Goal: Task Accomplishment & Management: Manage account settings

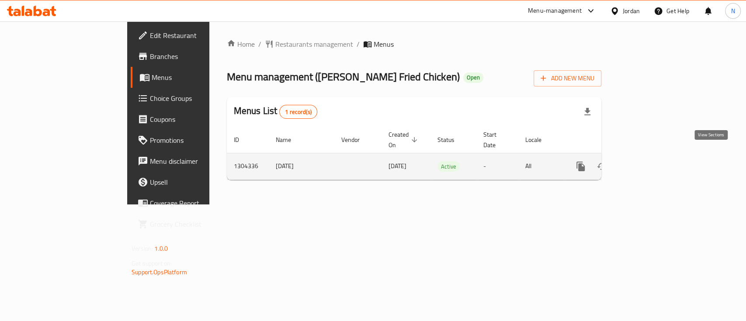
click at [654, 159] on link "enhanced table" at bounding box center [643, 166] width 21 height 21
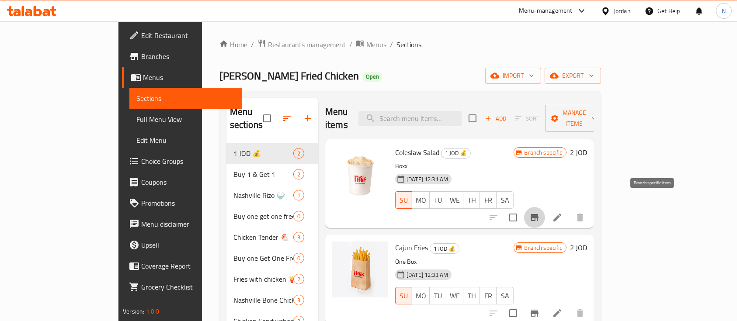
click at [540, 212] on icon "Branch-specific-item" at bounding box center [534, 217] width 10 height 10
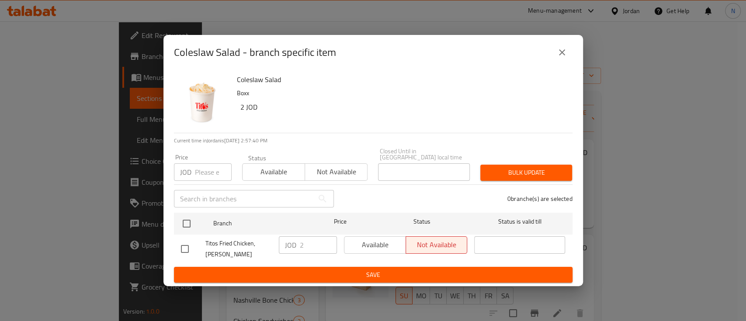
click at [378, 236] on div "Available Not available" at bounding box center [406, 244] width 124 height 17
click at [376, 243] on div "Available Not available" at bounding box center [406, 244] width 124 height 17
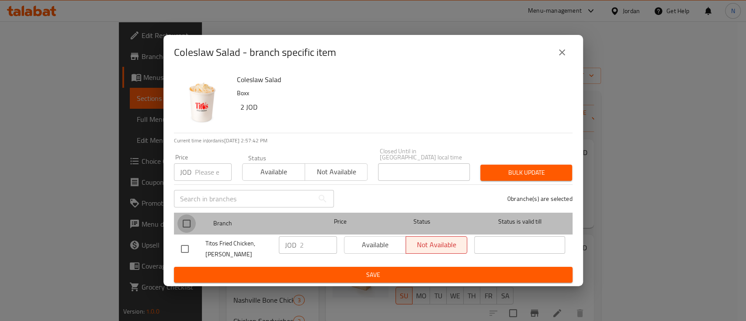
click at [184, 221] on input "checkbox" at bounding box center [186, 224] width 18 height 18
checkbox input "true"
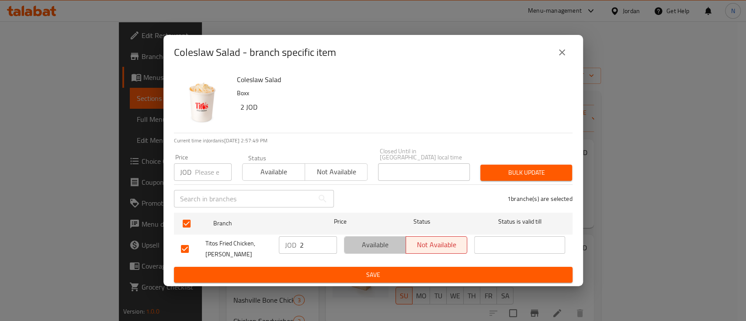
click at [396, 243] on span "Available" at bounding box center [375, 245] width 55 height 13
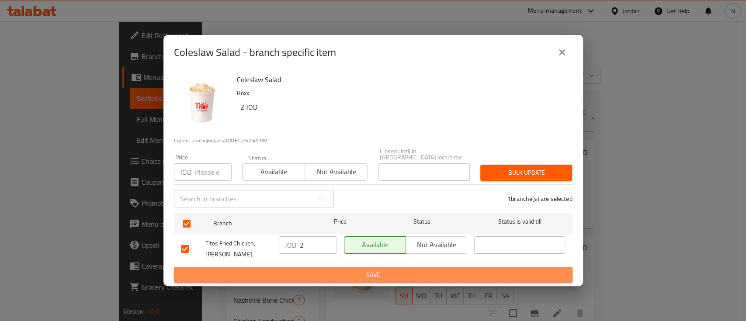
click at [389, 276] on span "Save" at bounding box center [373, 275] width 385 height 11
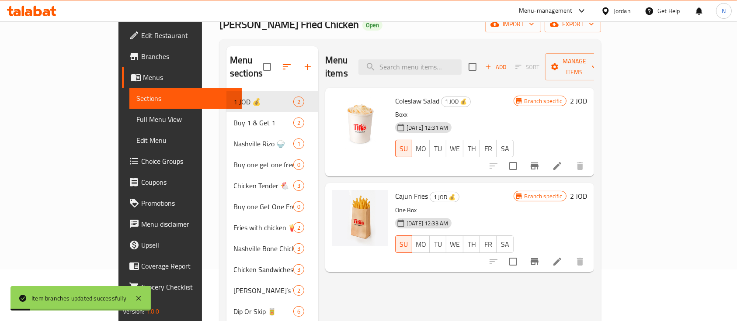
scroll to position [116, 0]
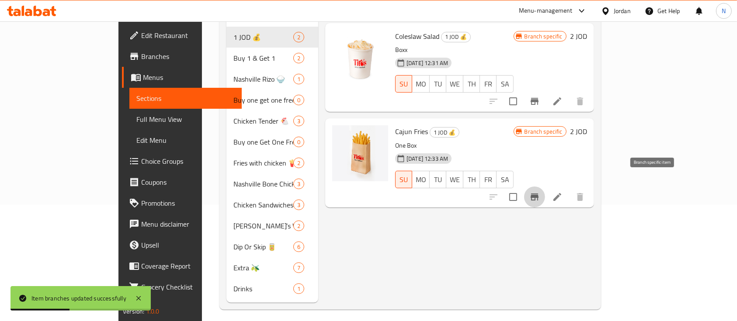
click at [545, 187] on button "Branch-specific-item" at bounding box center [534, 197] width 21 height 21
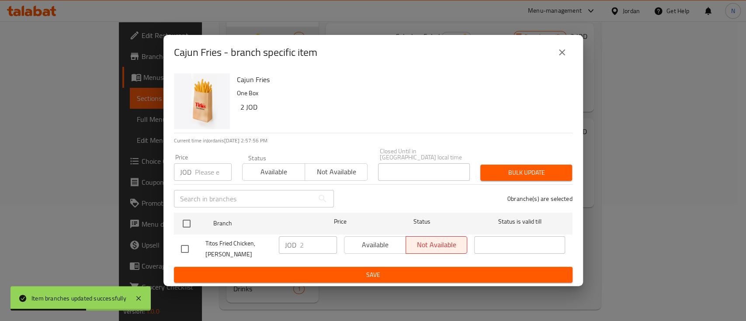
click at [350, 236] on div "Available Not available" at bounding box center [406, 244] width 124 height 17
drag, startPoint x: 365, startPoint y: 236, endPoint x: 340, endPoint y: 236, distance: 25.3
click at [366, 236] on div "Available Not available" at bounding box center [406, 244] width 124 height 17
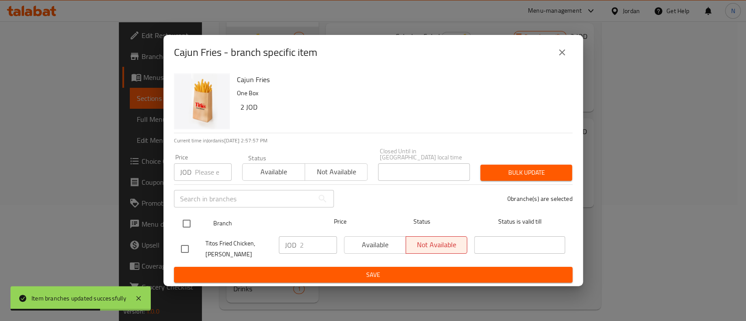
click at [193, 219] on input "checkbox" at bounding box center [186, 224] width 18 height 18
checkbox input "true"
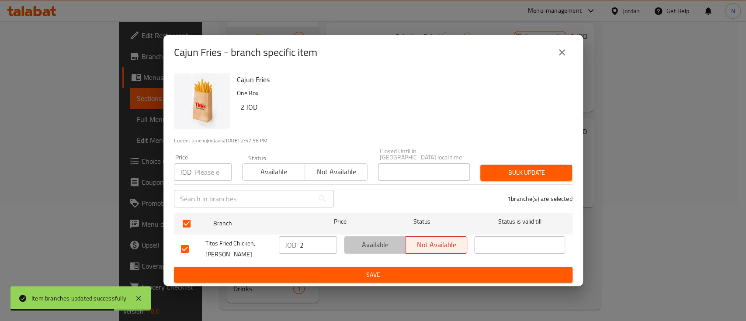
drag, startPoint x: 364, startPoint y: 243, endPoint x: 364, endPoint y: 249, distance: 5.7
click at [364, 243] on span "Available" at bounding box center [375, 245] width 55 height 13
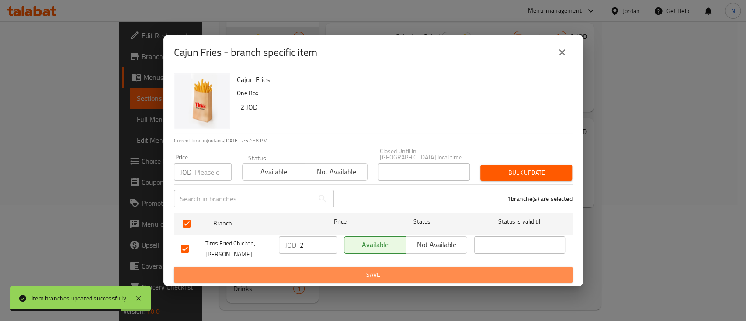
click at [360, 277] on span "Save" at bounding box center [373, 275] width 385 height 11
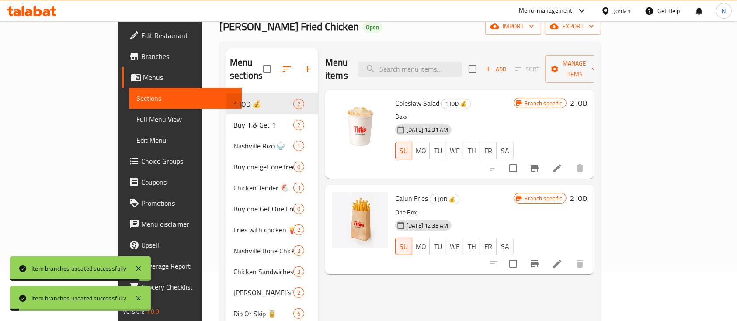
scroll to position [0, 0]
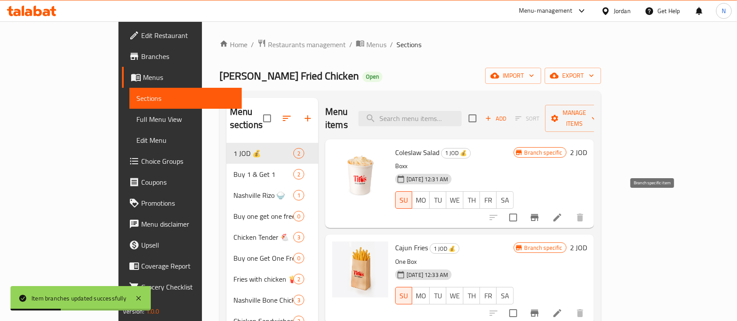
click at [538, 214] on icon "Branch-specific-item" at bounding box center [535, 217] width 8 height 7
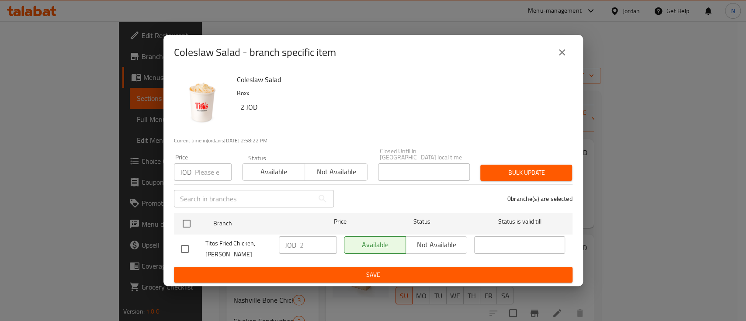
click at [500, 275] on span "Save" at bounding box center [373, 275] width 385 height 11
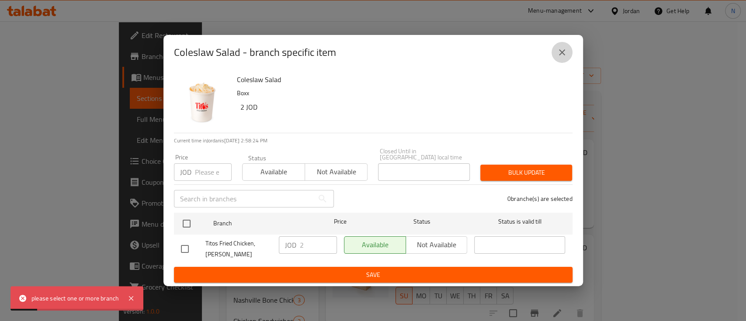
click at [568, 57] on button "close" at bounding box center [562, 52] width 21 height 21
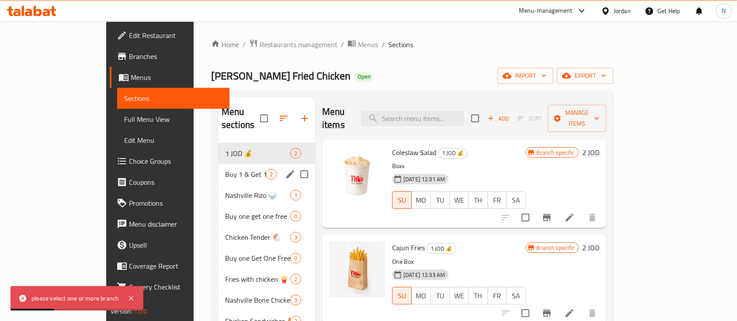
click at [218, 169] on div "Buy 1 & Get 1 2" at bounding box center [266, 174] width 97 height 21
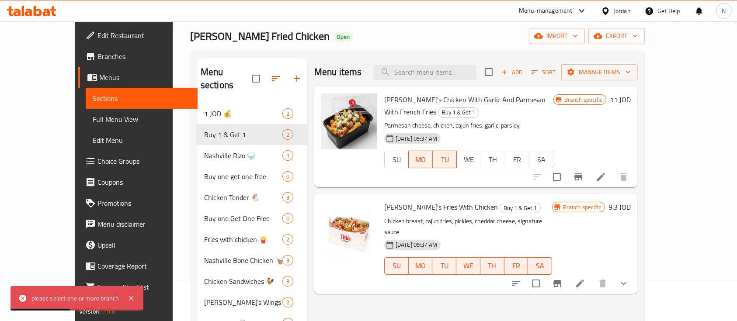
scroll to position [58, 0]
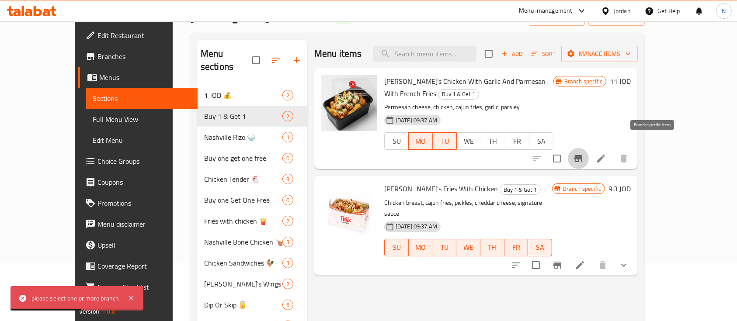
click at [589, 148] on button "Branch-specific-item" at bounding box center [578, 158] width 21 height 21
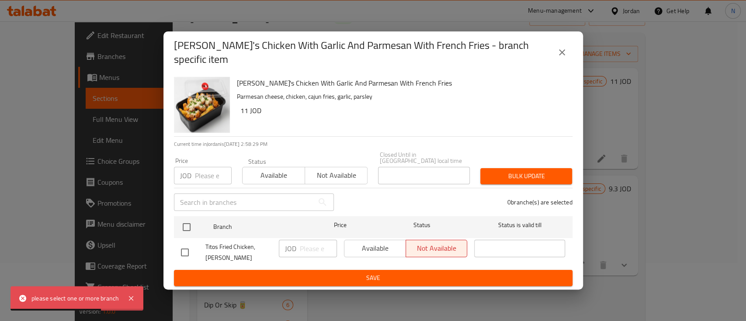
click at [364, 241] on div "Available Not available" at bounding box center [406, 248] width 124 height 17
click at [567, 55] on button "close" at bounding box center [562, 52] width 21 height 21
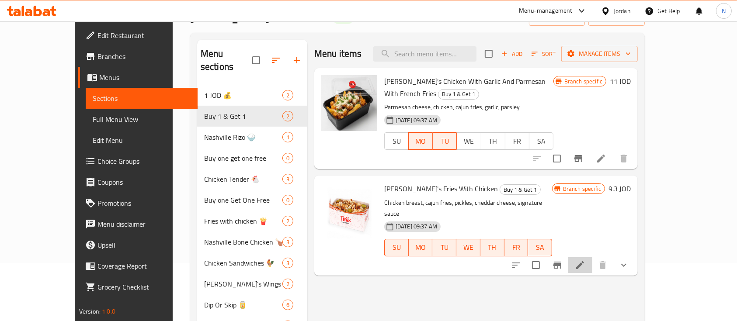
click at [592, 257] on li at bounding box center [580, 265] width 24 height 16
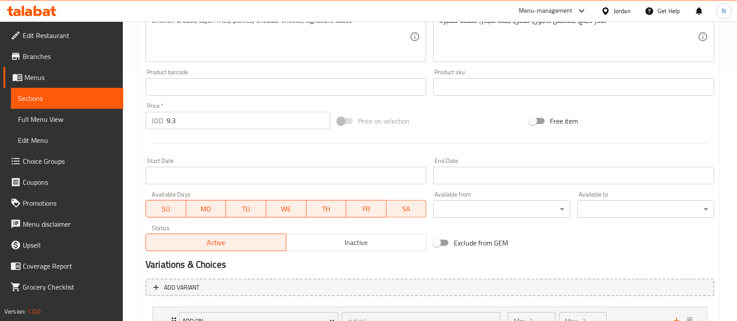
scroll to position [291, 0]
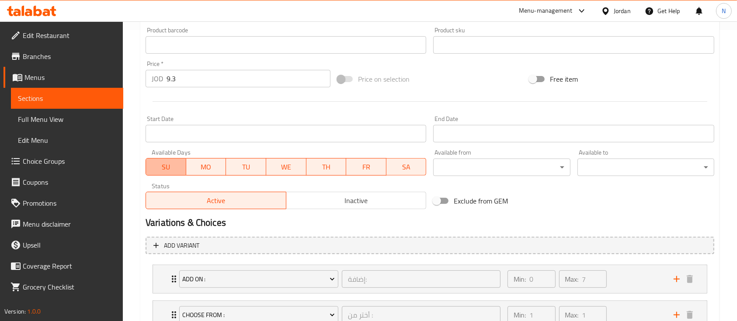
click at [175, 163] on span "SU" at bounding box center [165, 167] width 33 height 13
click at [278, 167] on span "WE" at bounding box center [286, 167] width 33 height 13
click at [333, 167] on span "TH" at bounding box center [325, 167] width 33 height 13
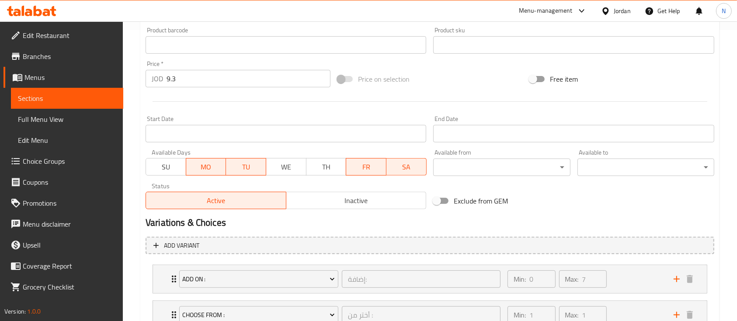
click at [374, 167] on span "FR" at bounding box center [366, 167] width 33 height 13
click at [417, 172] on span "SA" at bounding box center [406, 167] width 33 height 13
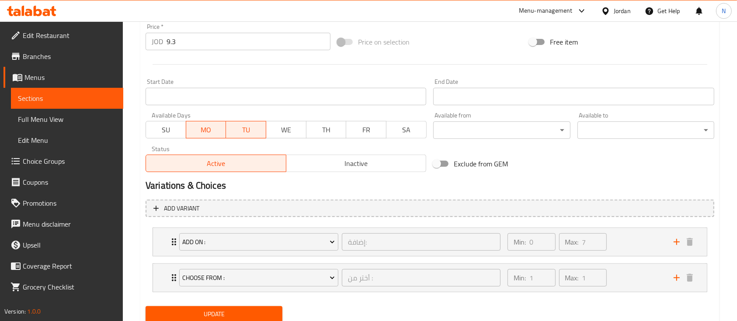
scroll to position [359, 0]
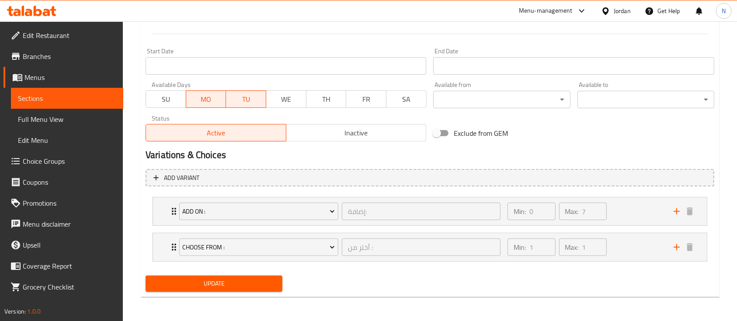
click at [245, 294] on div "Update" at bounding box center [214, 283] width 144 height 23
click at [250, 282] on span "Update" at bounding box center [214, 283] width 123 height 11
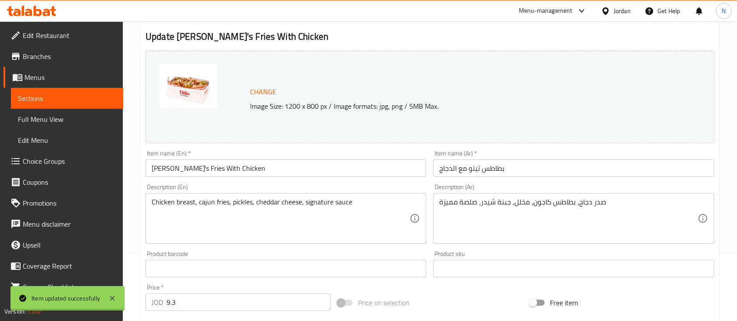
scroll to position [0, 0]
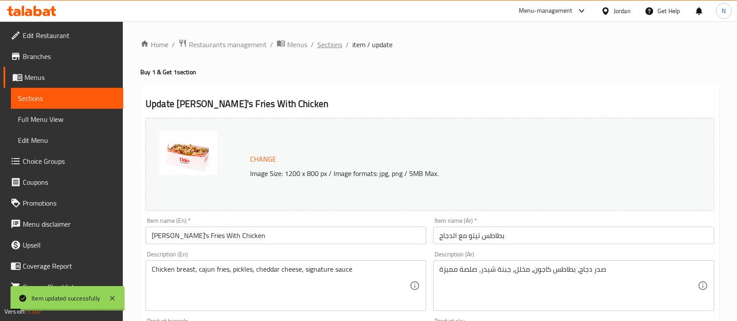
click at [322, 47] on span "Sections" at bounding box center [329, 44] width 25 height 10
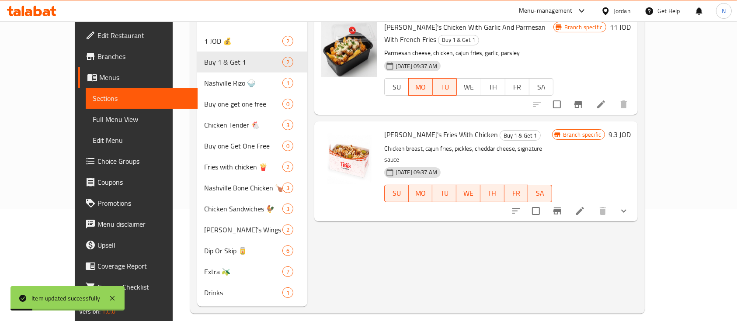
scroll to position [122, 0]
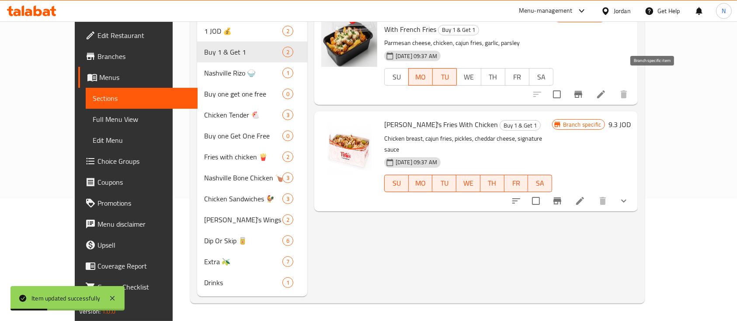
click at [583, 89] on icon "Branch-specific-item" at bounding box center [578, 94] width 10 height 10
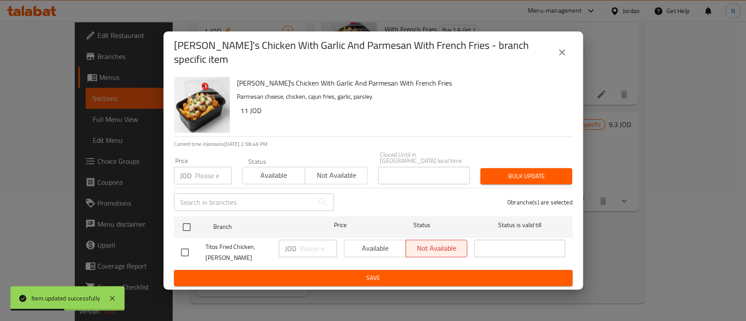
click at [362, 240] on div "Available Not available" at bounding box center [406, 248] width 124 height 17
click at [363, 240] on div "Available Not available" at bounding box center [406, 248] width 124 height 17
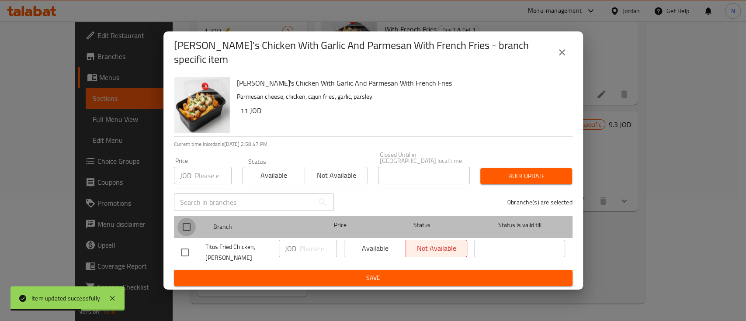
click at [183, 221] on input "checkbox" at bounding box center [186, 227] width 18 height 18
checkbox input "true"
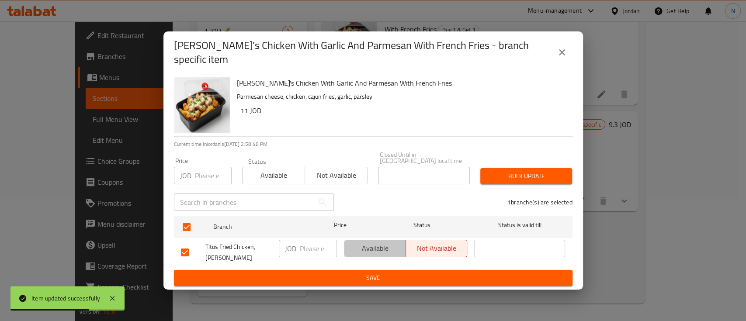
click at [368, 243] on span "Available" at bounding box center [375, 248] width 55 height 13
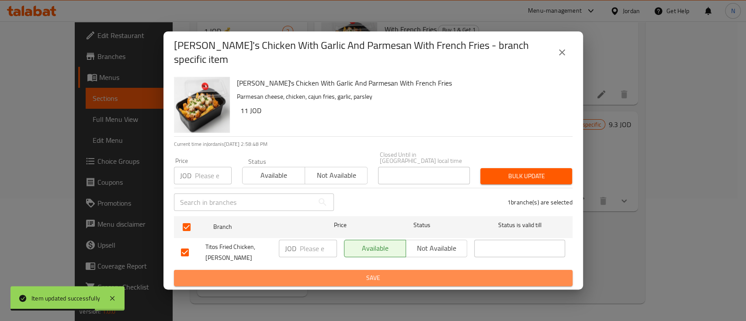
click at [361, 273] on span "Save" at bounding box center [373, 278] width 385 height 11
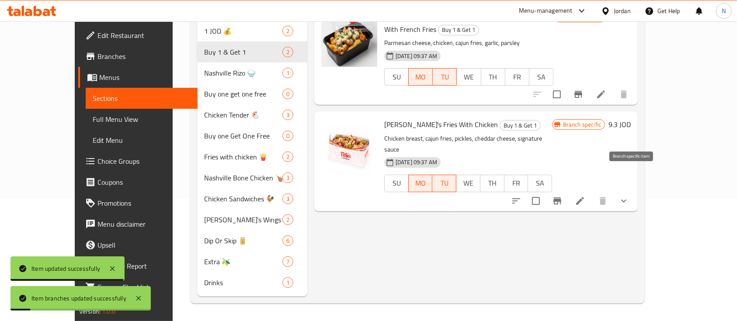
click at [562, 196] on icon "Branch-specific-item" at bounding box center [557, 201] width 10 height 10
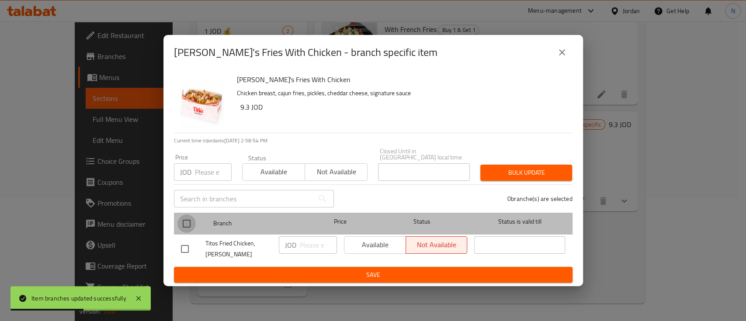
click at [189, 225] on input "checkbox" at bounding box center [186, 224] width 18 height 18
checkbox input "true"
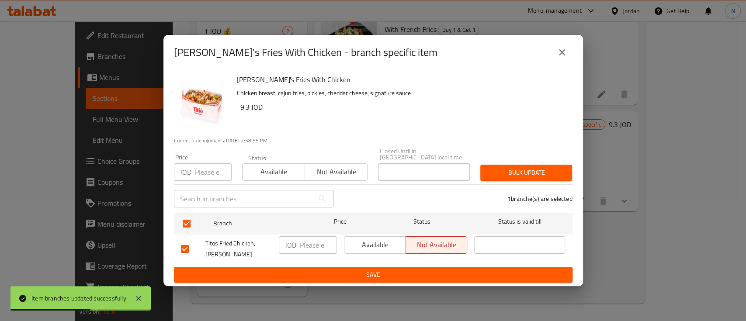
click at [394, 244] on span "Available" at bounding box center [375, 245] width 55 height 13
click at [390, 270] on span "Save" at bounding box center [373, 275] width 385 height 11
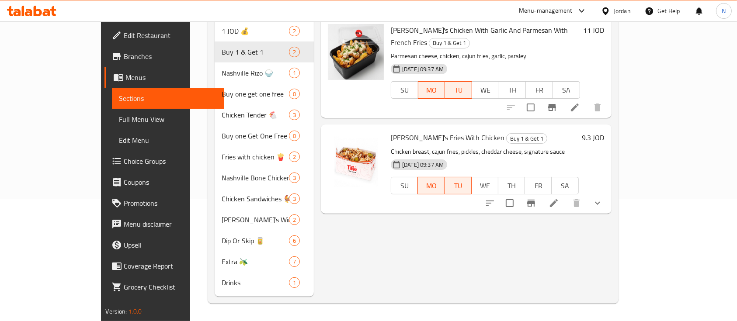
click at [45, 10] on icon at bounding box center [31, 11] width 49 height 10
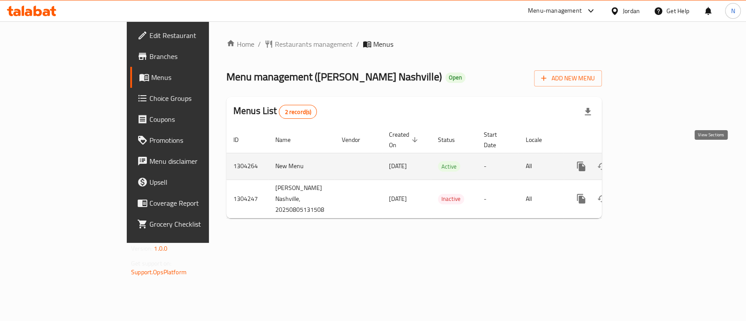
click at [649, 161] on icon "enhanced table" at bounding box center [644, 166] width 10 height 10
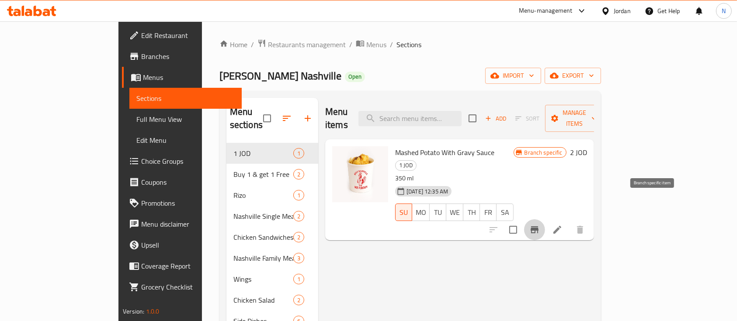
click at [540, 225] on icon "Branch-specific-item" at bounding box center [534, 230] width 10 height 10
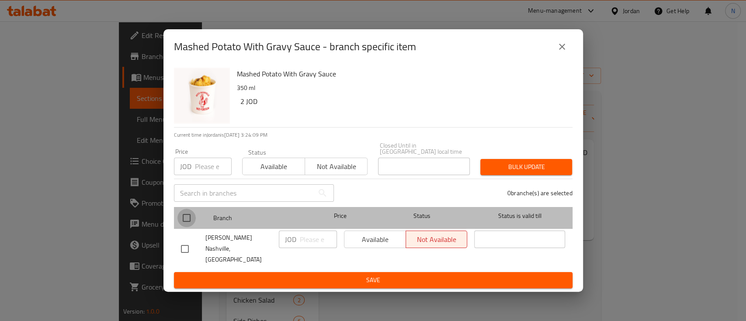
click at [185, 225] on input "checkbox" at bounding box center [186, 218] width 18 height 18
checkbox input "true"
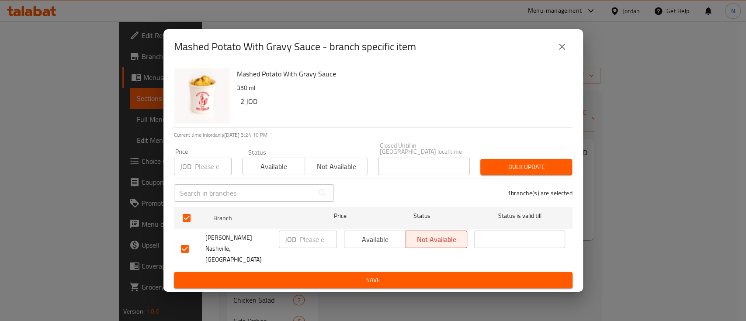
click at [362, 243] on span "Available" at bounding box center [375, 239] width 55 height 13
click at [371, 275] on span "Save" at bounding box center [373, 280] width 385 height 11
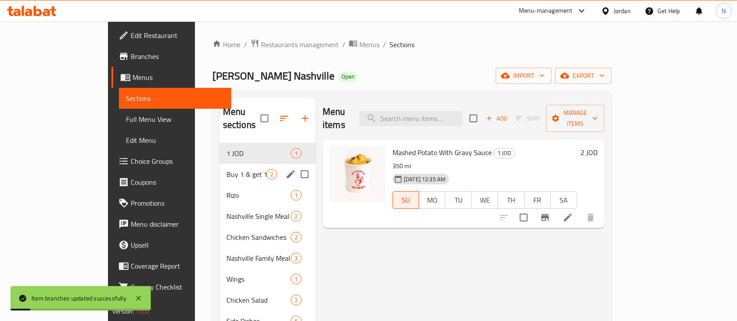
click at [219, 164] on div "Buy 1 & get 1 Free 2" at bounding box center [267, 174] width 96 height 21
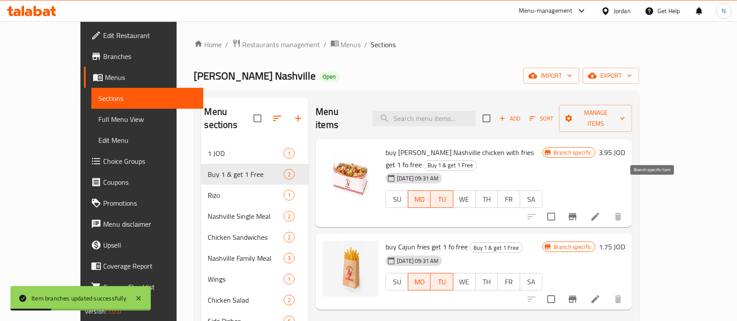
click at [576, 213] on icon "Branch-specific-item" at bounding box center [573, 216] width 8 height 7
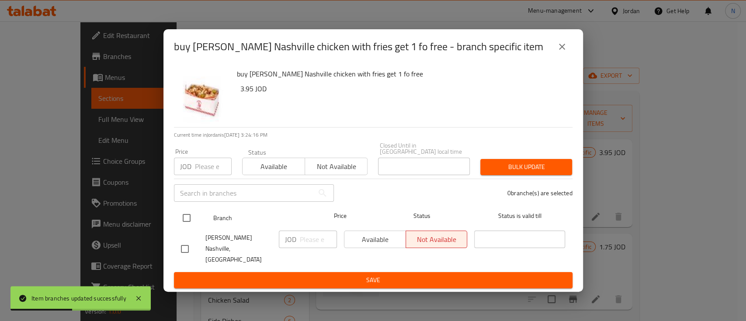
click at [188, 226] on input "checkbox" at bounding box center [186, 218] width 18 height 18
checkbox input "true"
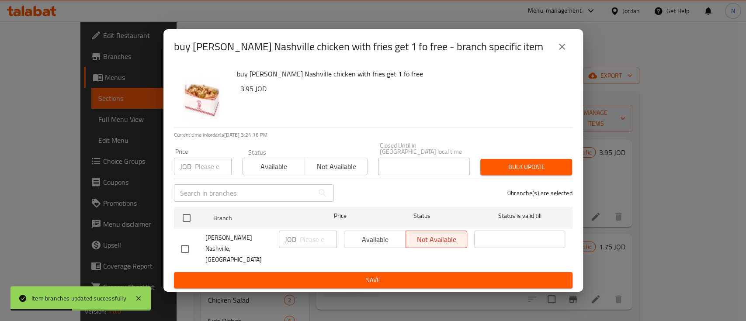
checkbox input "true"
click at [360, 246] on span "Available" at bounding box center [375, 239] width 55 height 13
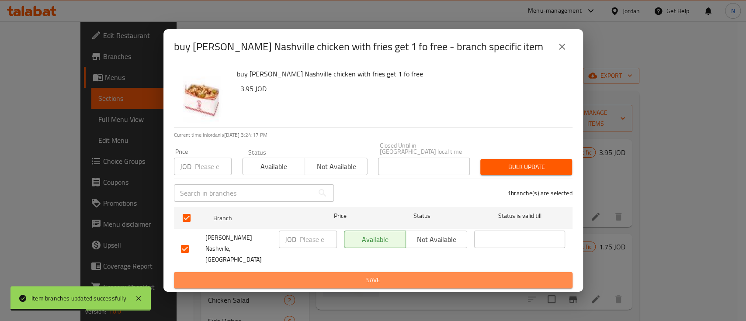
click at [361, 272] on button "Save" at bounding box center [373, 280] width 399 height 16
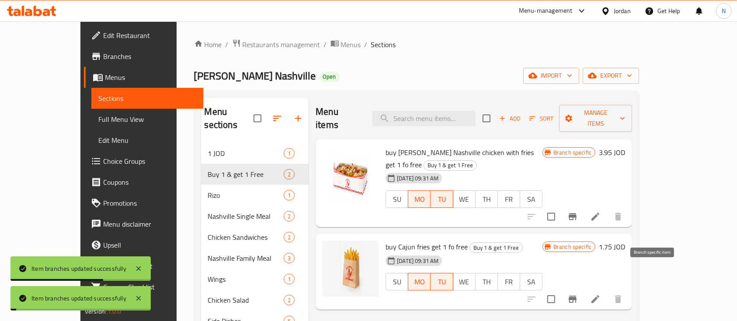
click at [578, 294] on icon "Branch-specific-item" at bounding box center [572, 299] width 10 height 10
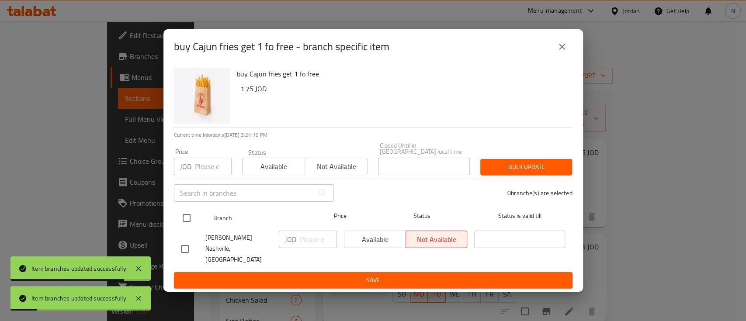
click at [185, 222] on input "checkbox" at bounding box center [186, 218] width 18 height 18
checkbox input "true"
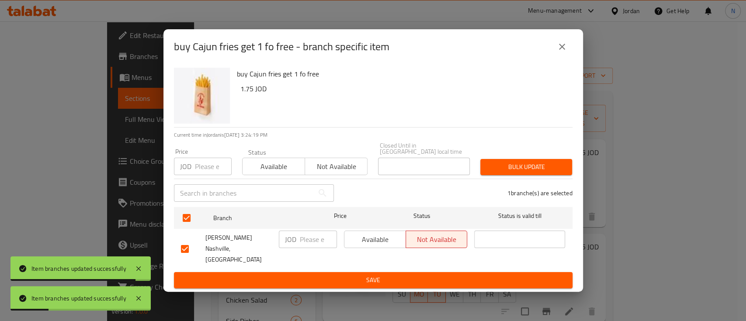
click at [360, 241] on span "Available" at bounding box center [375, 239] width 55 height 13
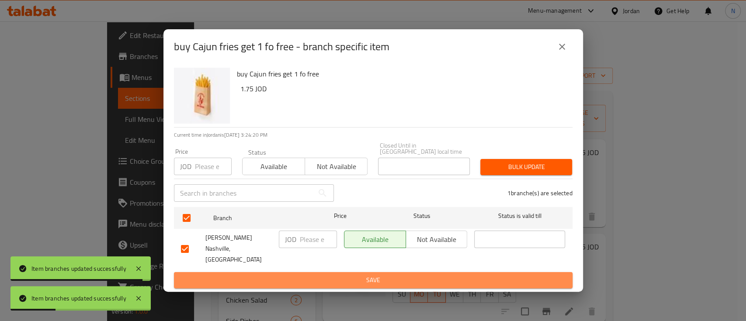
click at [361, 276] on button "Save" at bounding box center [373, 280] width 399 height 16
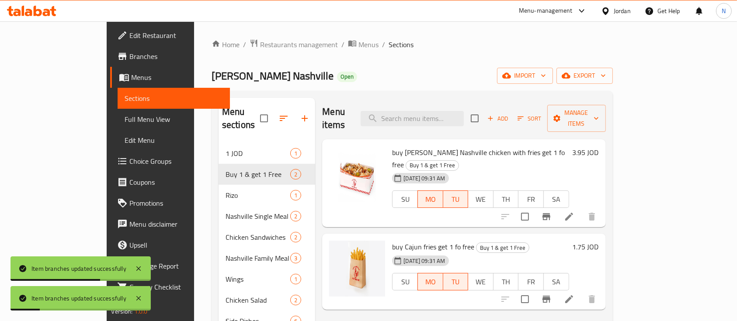
click at [38, 10] on icon at bounding box center [38, 11] width 8 height 10
